Goal: Task Accomplishment & Management: Manage account settings

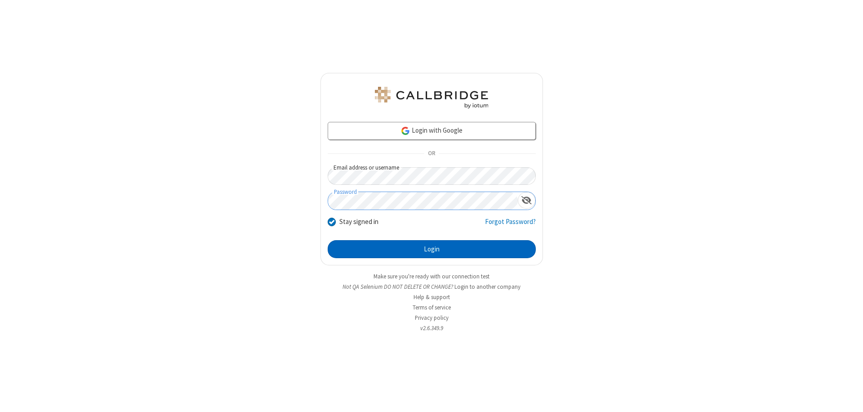
click at [431, 249] on button "Login" at bounding box center [432, 249] width 208 height 18
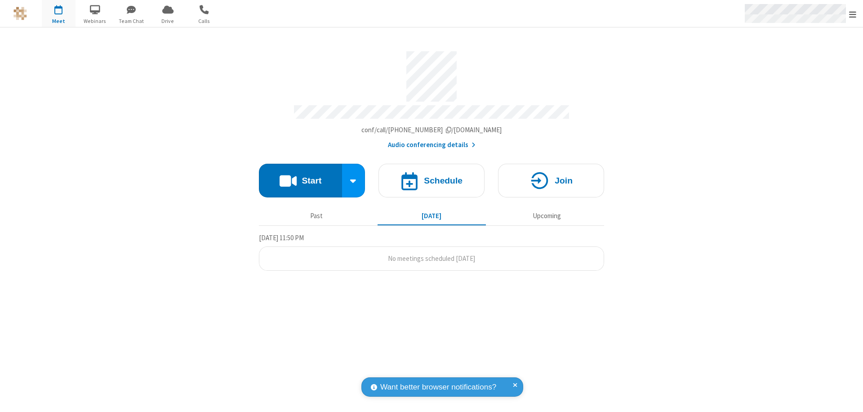
click at [852, 14] on span "Open menu" at bounding box center [852, 14] width 7 height 9
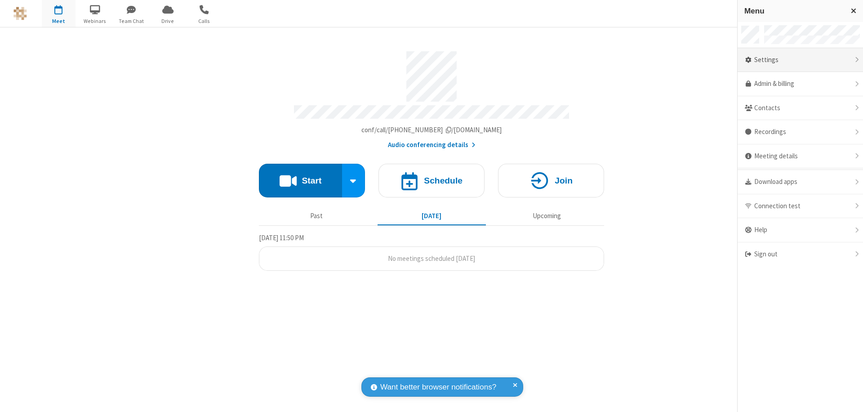
click at [800, 60] on div "Settings" at bounding box center [799, 60] width 125 height 24
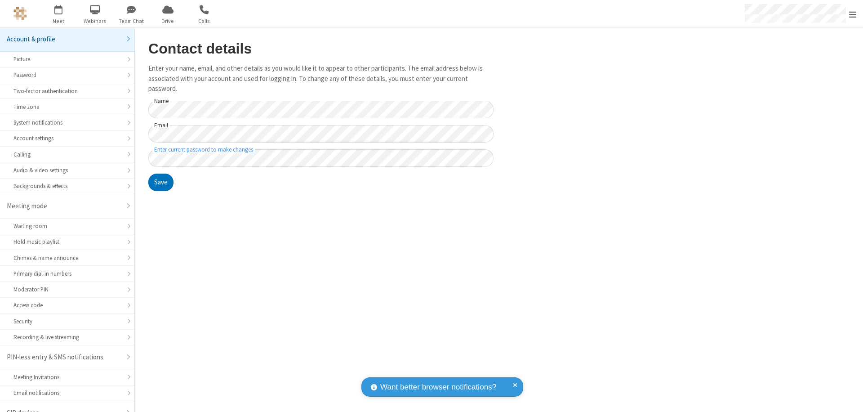
scroll to position [13, 0]
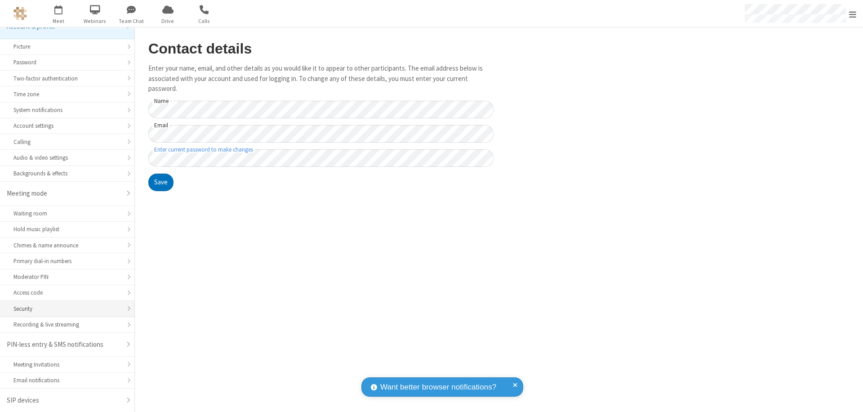
click at [64, 308] on div "Security" at bounding box center [66, 308] width 107 height 9
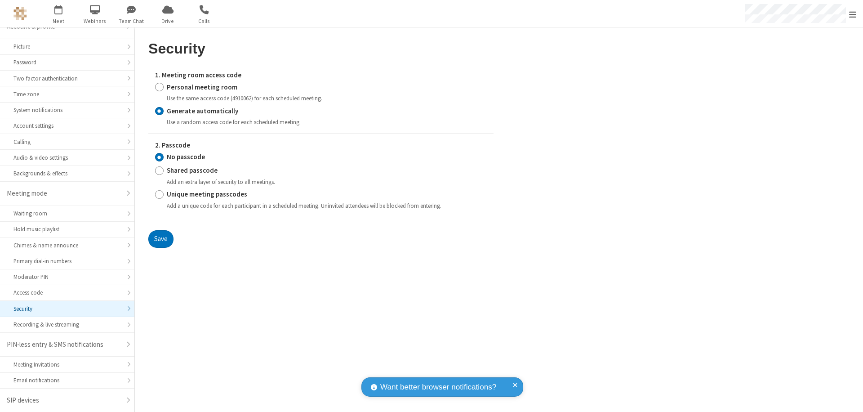
click at [159, 111] on input "Generate automatically" at bounding box center [159, 110] width 9 height 9
click at [159, 170] on input "Shared passcode" at bounding box center [159, 170] width 9 height 9
radio input "true"
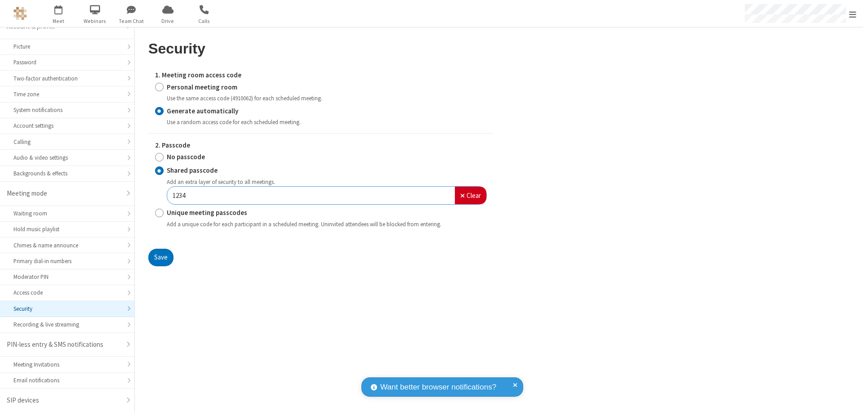
type input "1234"
click at [160, 257] on button "Save" at bounding box center [160, 257] width 25 height 18
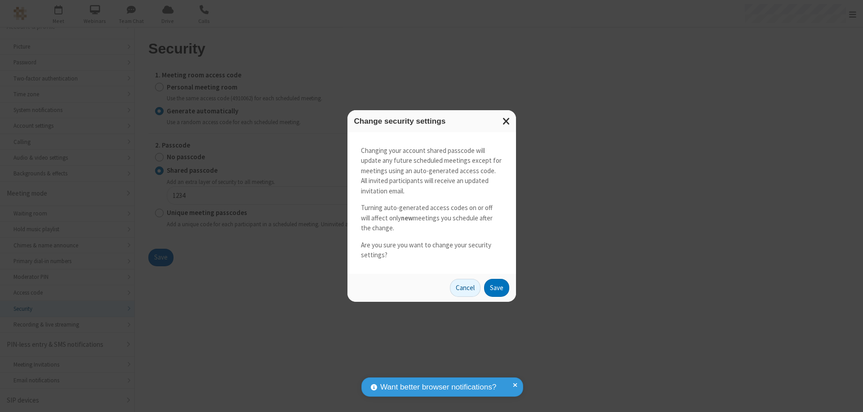
click at [496, 287] on button "Save" at bounding box center [496, 288] width 25 height 18
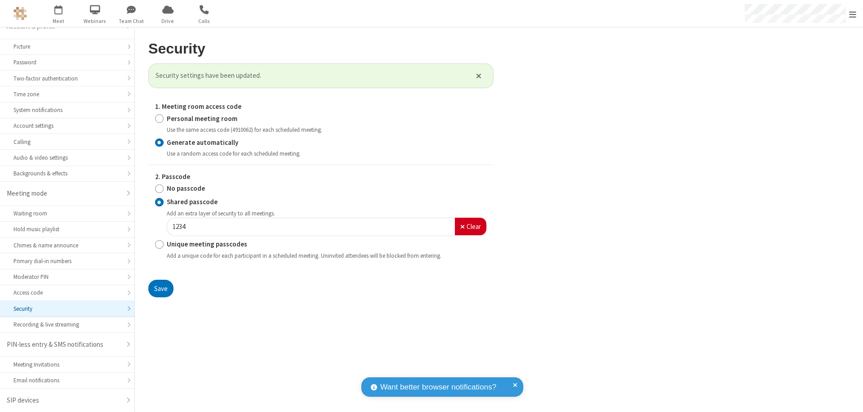
click at [852, 14] on span "Open menu" at bounding box center [852, 14] width 7 height 9
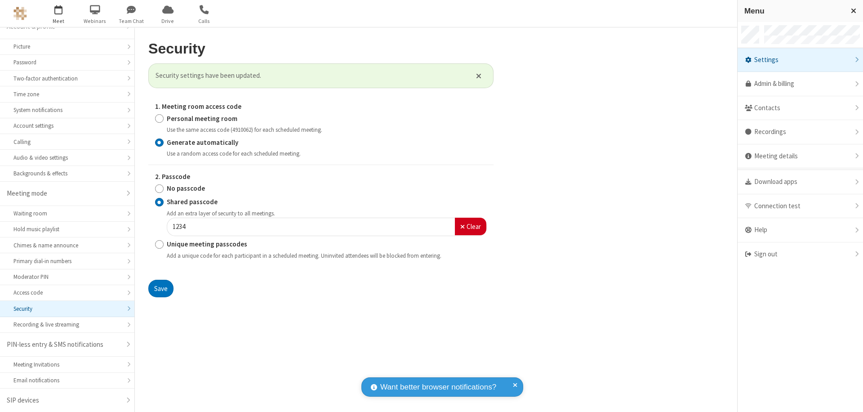
click at [58, 13] on span "button" at bounding box center [59, 9] width 34 height 15
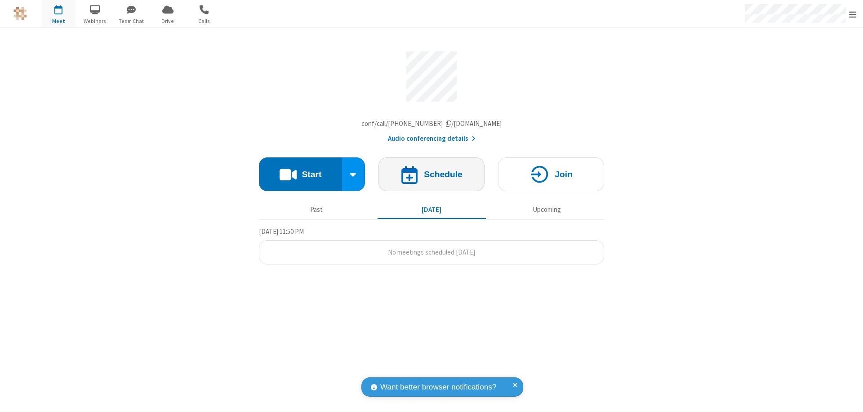
click at [431, 176] on h4 "Schedule" at bounding box center [443, 174] width 39 height 9
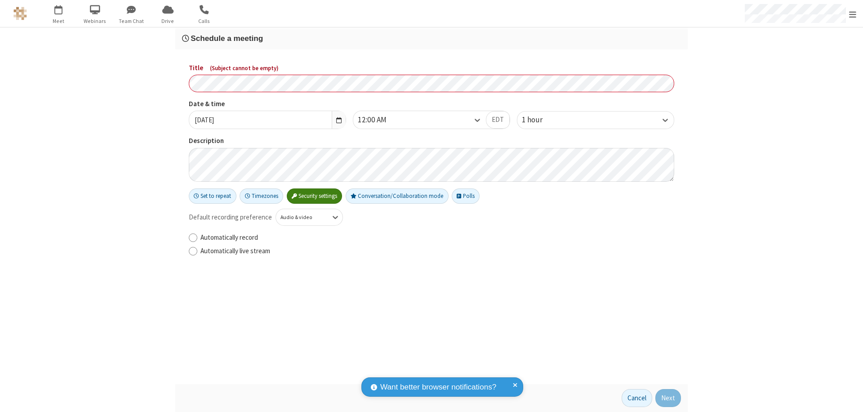
click at [431, 38] on h3 "Schedule a meeting" at bounding box center [431, 38] width 499 height 9
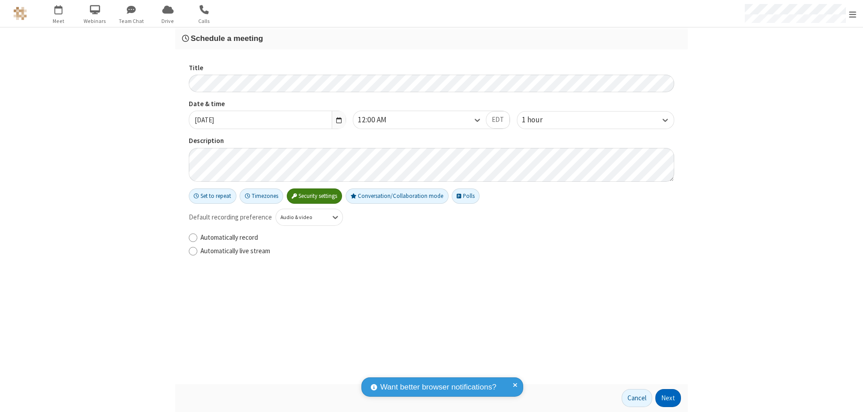
click at [668, 398] on button "Next" at bounding box center [668, 398] width 26 height 18
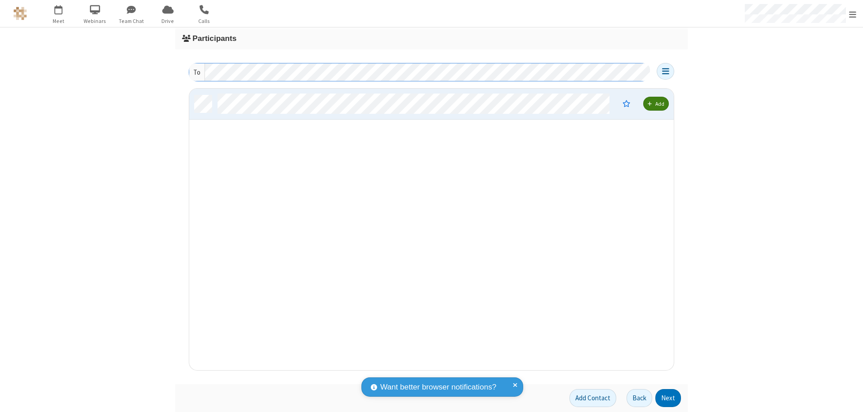
scroll to position [274, 478]
click at [668, 398] on button "Next" at bounding box center [668, 398] width 26 height 18
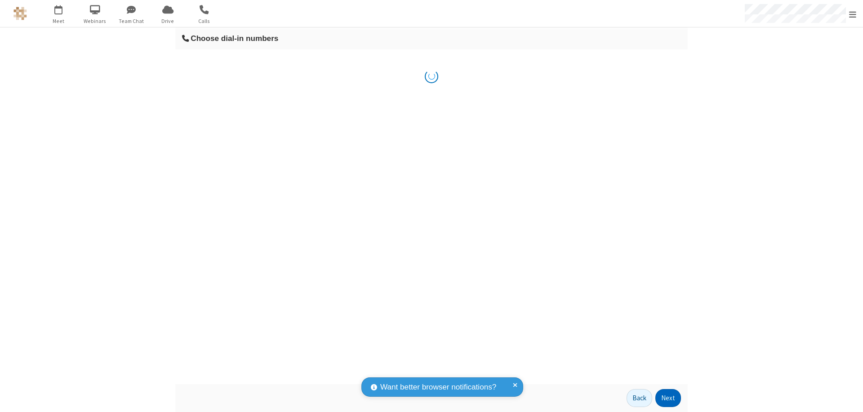
click at [668, 398] on button "Next" at bounding box center [668, 398] width 26 height 18
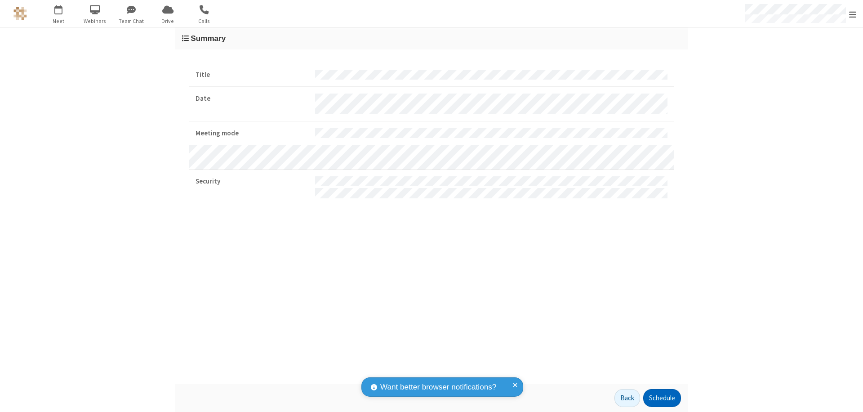
click at [661, 398] on button "Schedule" at bounding box center [662, 398] width 38 height 18
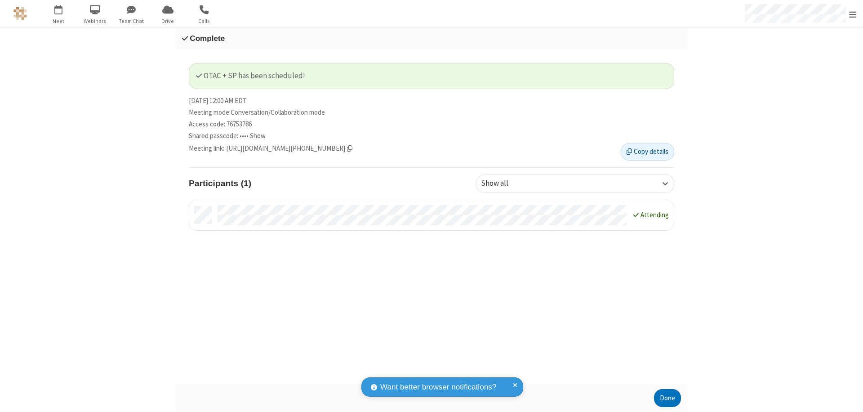
click at [852, 13] on span "Open menu" at bounding box center [852, 14] width 7 height 9
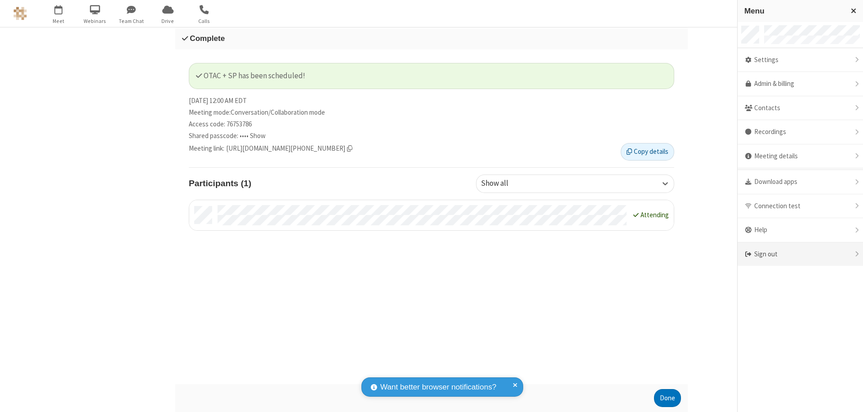
click at [800, 254] on div "Sign out" at bounding box center [799, 254] width 125 height 24
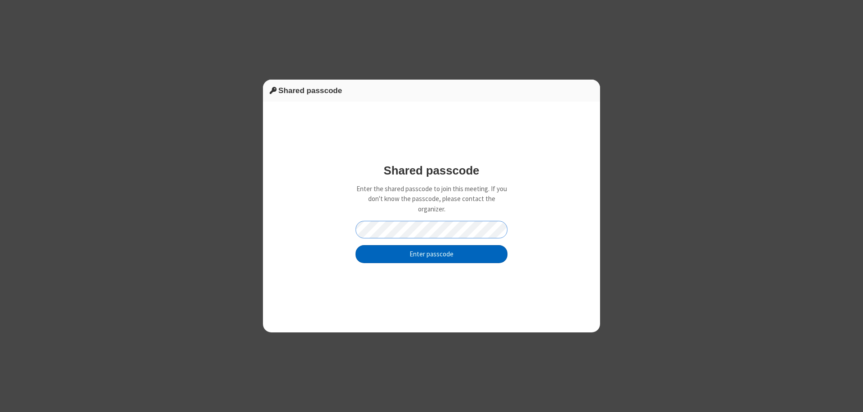
click at [431, 253] on button "Enter passcode" at bounding box center [431, 254] width 152 height 18
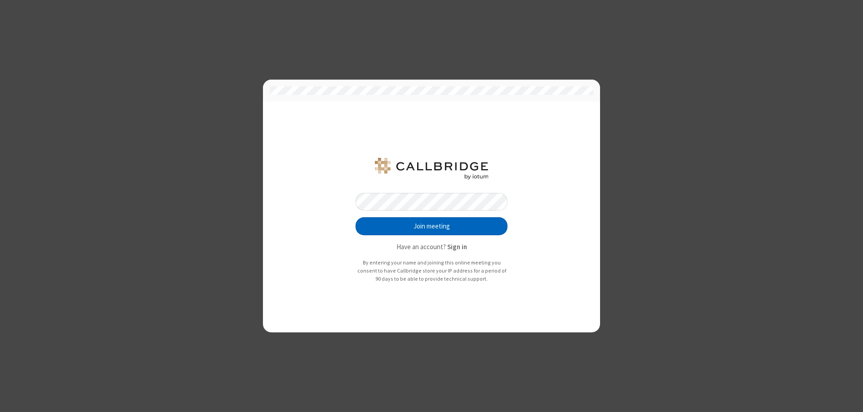
click at [431, 226] on button "Join meeting" at bounding box center [431, 226] width 152 height 18
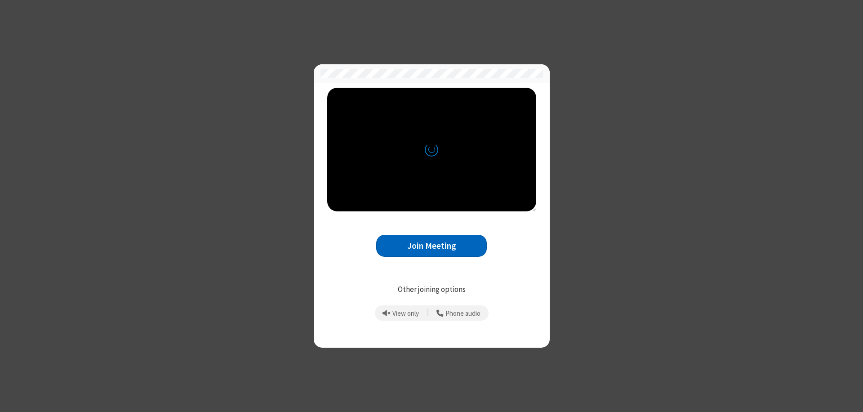
click at [431, 245] on button "Join Meeting" at bounding box center [431, 246] width 111 height 22
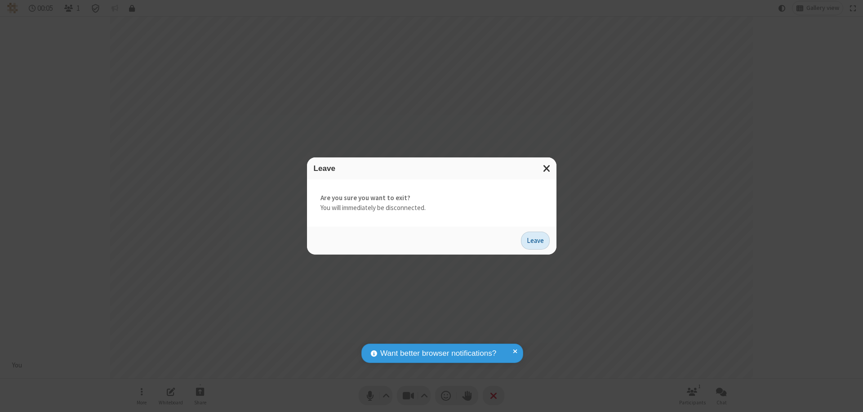
click at [535, 240] on button "Leave" at bounding box center [535, 240] width 29 height 18
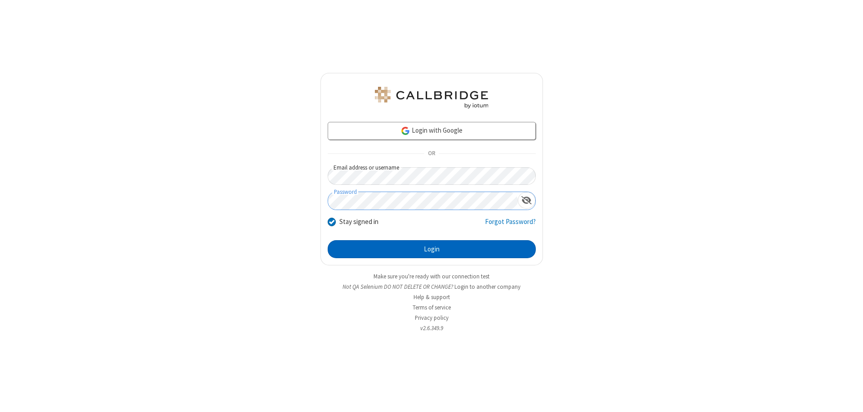
click at [431, 249] on button "Login" at bounding box center [432, 249] width 208 height 18
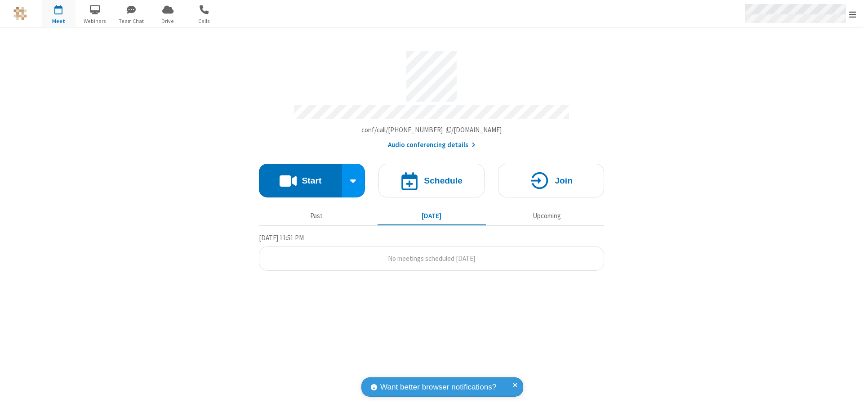
click at [852, 14] on span "Open menu" at bounding box center [852, 14] width 7 height 9
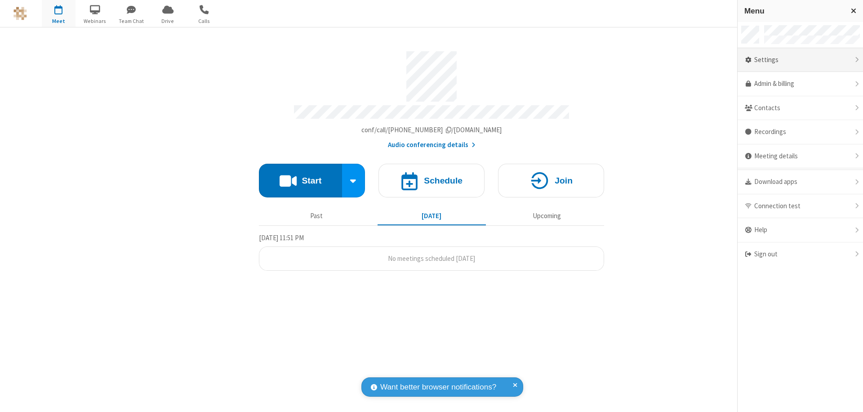
click at [800, 60] on div "Settings" at bounding box center [799, 60] width 125 height 24
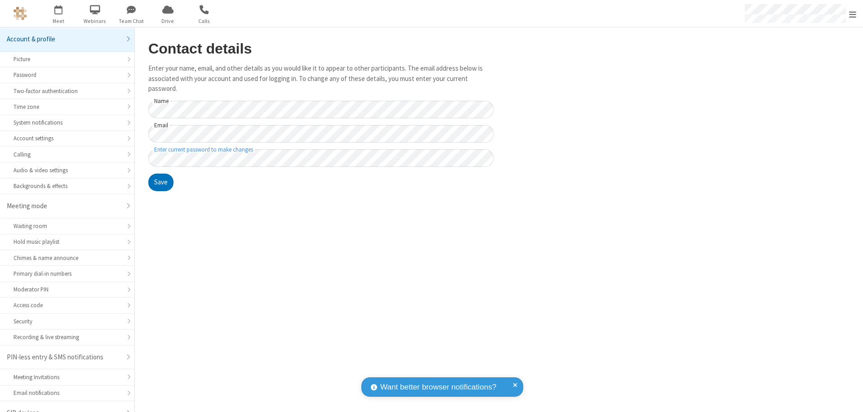
scroll to position [13, 0]
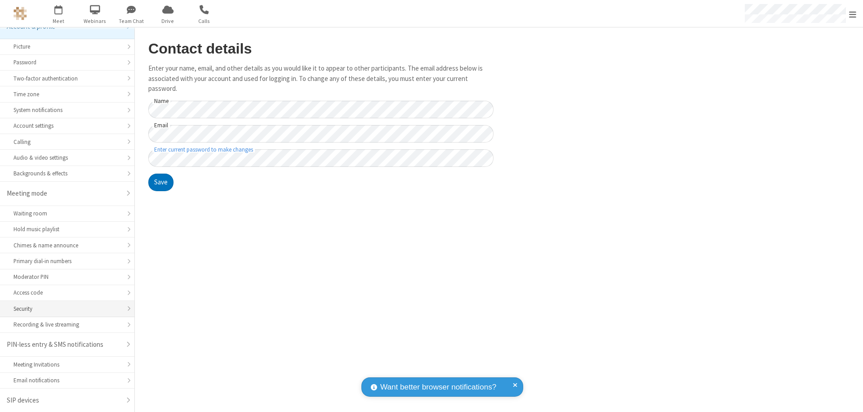
click at [64, 308] on div "Security" at bounding box center [66, 308] width 107 height 9
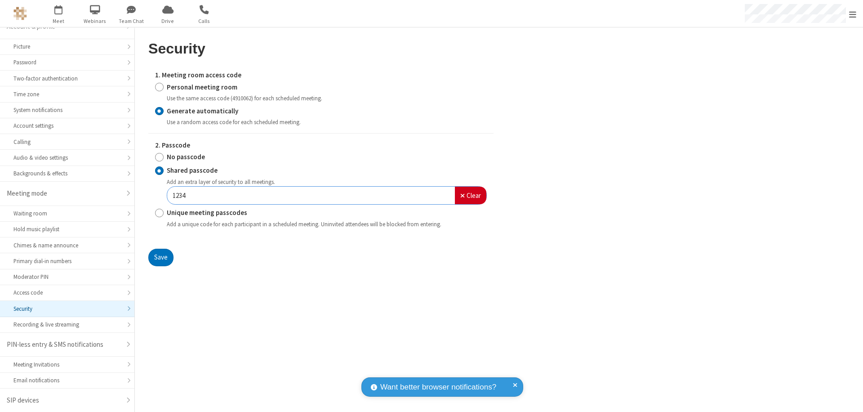
click at [159, 87] on input "Personal meeting room" at bounding box center [159, 86] width 9 height 9
radio input "true"
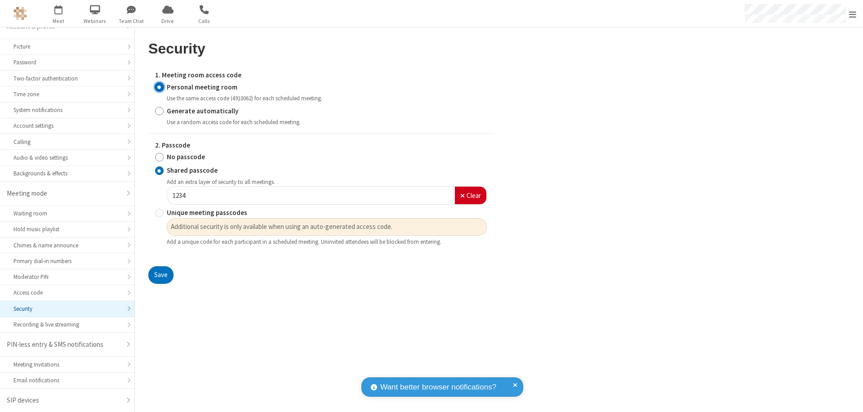
click at [159, 157] on input "No passcode" at bounding box center [159, 156] width 9 height 9
radio input "true"
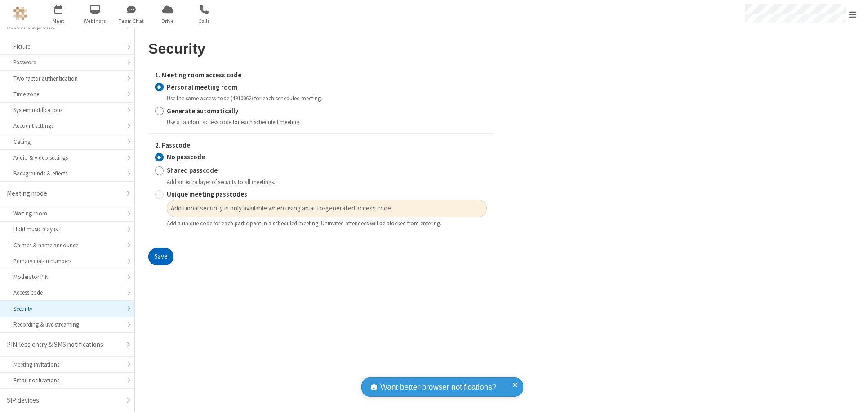
click at [160, 257] on button "Save" at bounding box center [160, 257] width 25 height 18
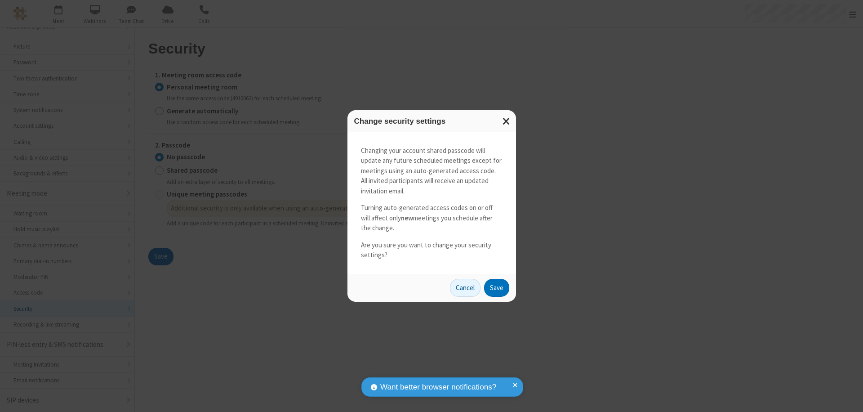
click at [496, 287] on button "Save" at bounding box center [496, 288] width 25 height 18
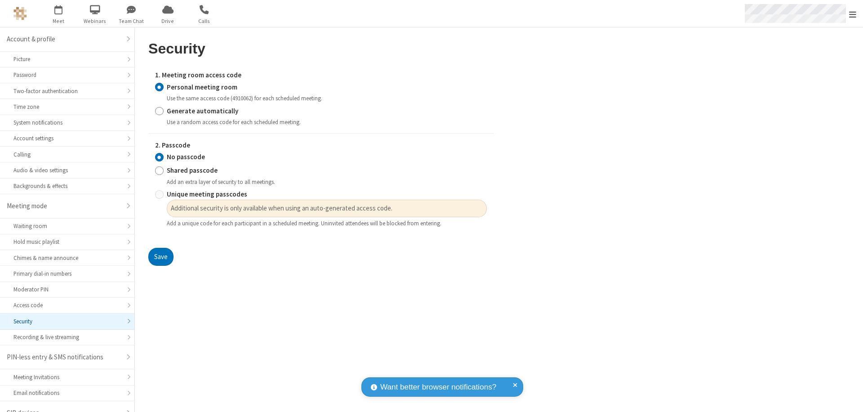
click at [852, 13] on span "Open menu" at bounding box center [852, 14] width 7 height 9
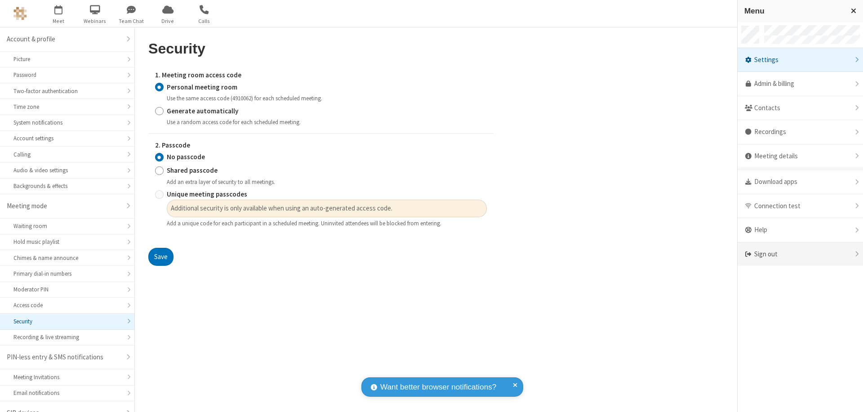
click at [800, 254] on div "Sign out" at bounding box center [799, 254] width 125 height 24
